Goal: Task Accomplishment & Management: Complete application form

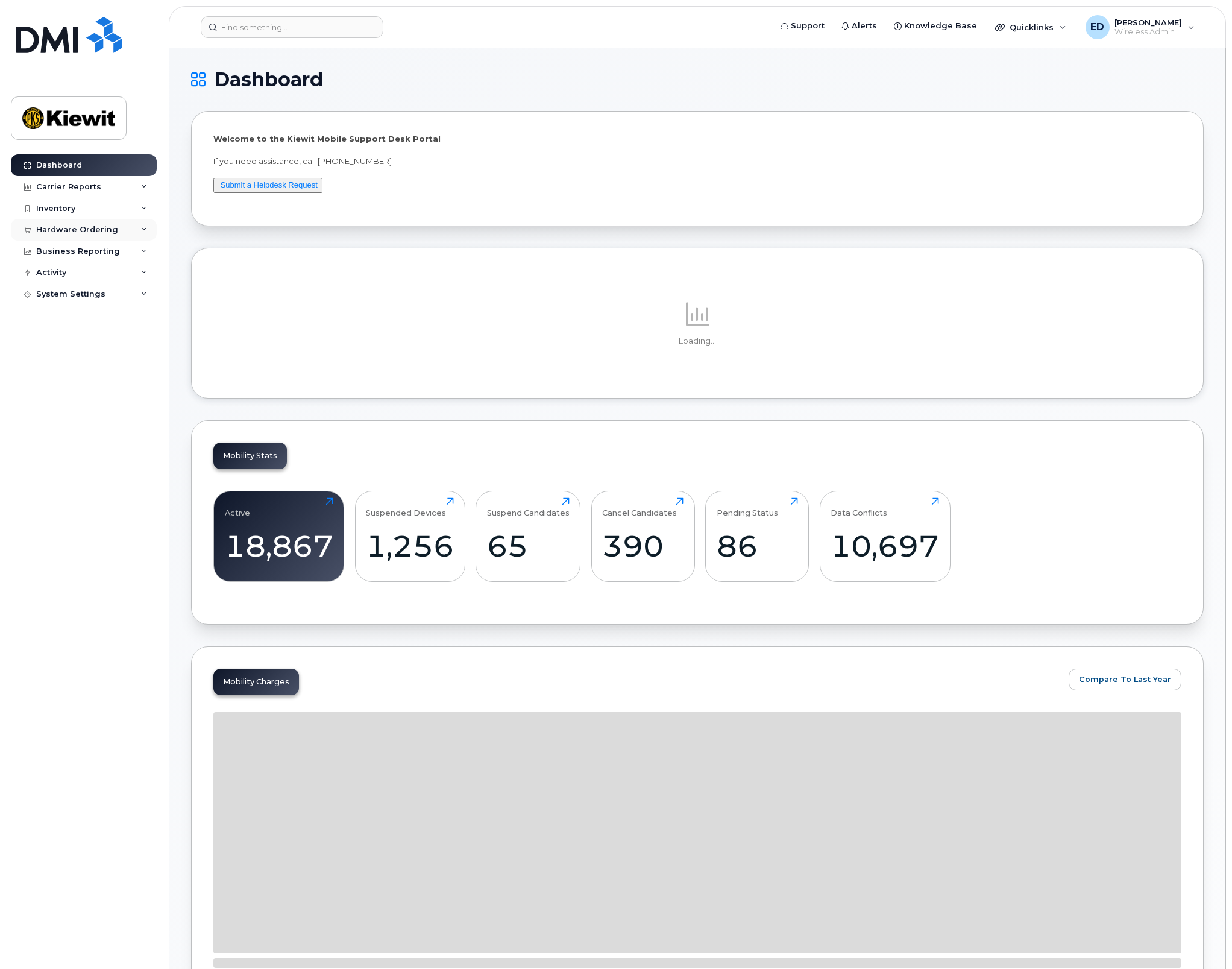
click at [122, 234] on div "Hardware Ordering" at bounding box center [83, 229] width 146 height 22
click at [86, 272] on link "Orders" at bounding box center [94, 275] width 124 height 23
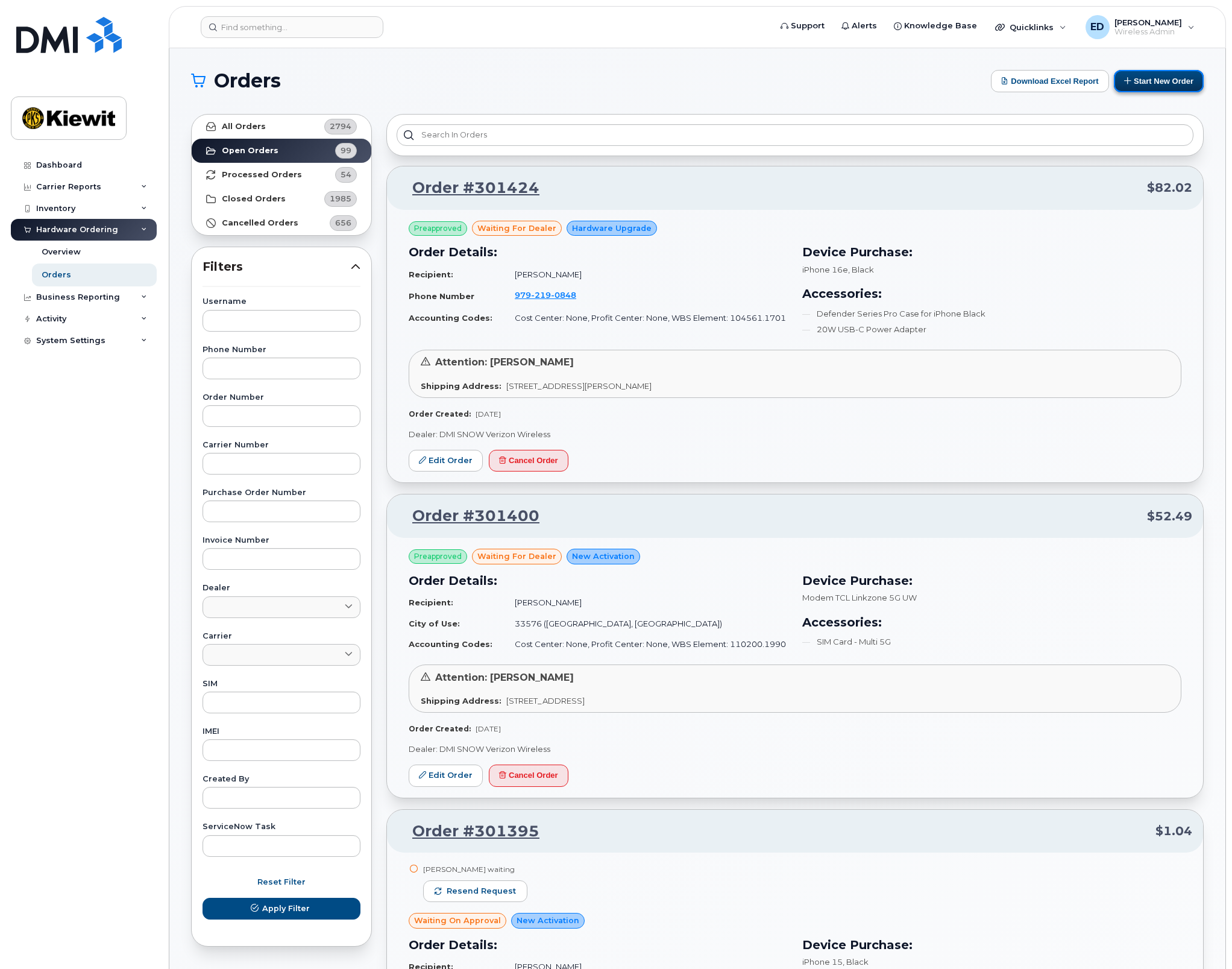
click at [1151, 83] on button "Start New Order" at bounding box center [1159, 81] width 89 height 22
